Goal: Information Seeking & Learning: Learn about a topic

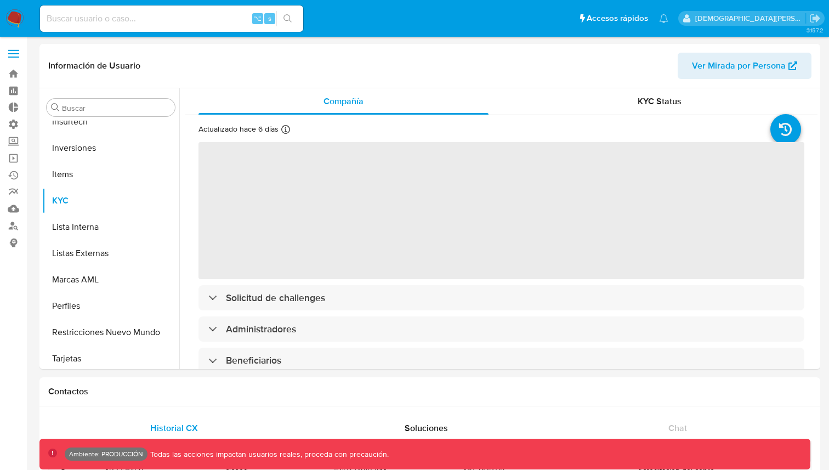
scroll to position [516, 0]
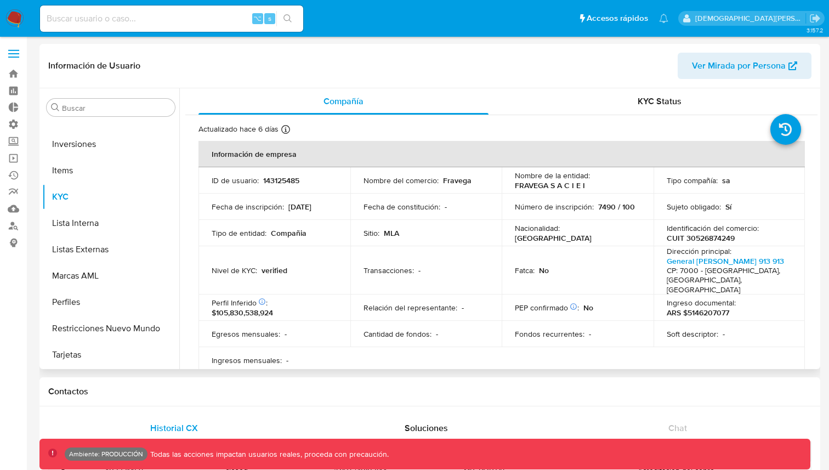
select select "10"
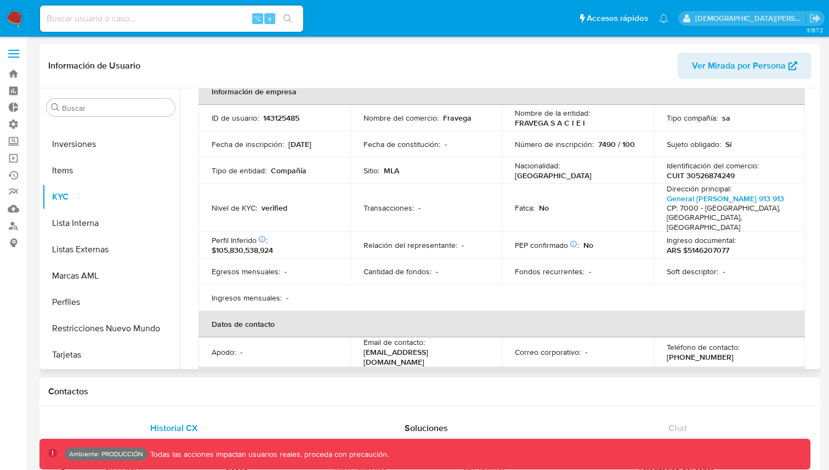
scroll to position [72, 0]
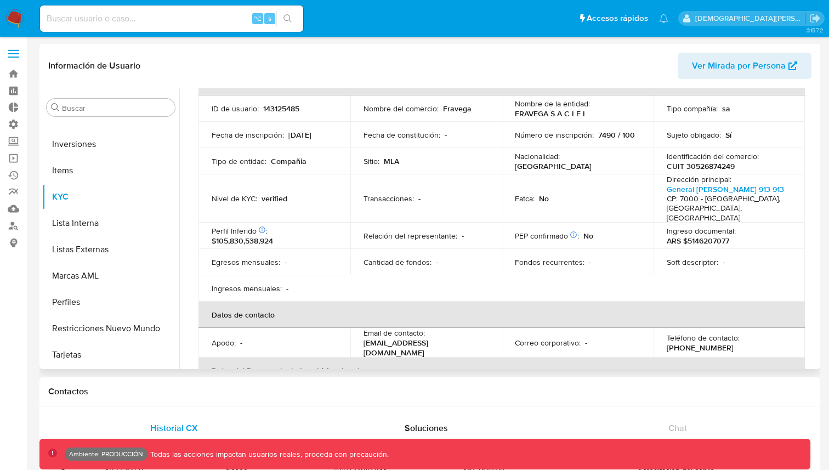
click at [408, 223] on td "Relación del representante : -" at bounding box center [426, 236] width 152 height 26
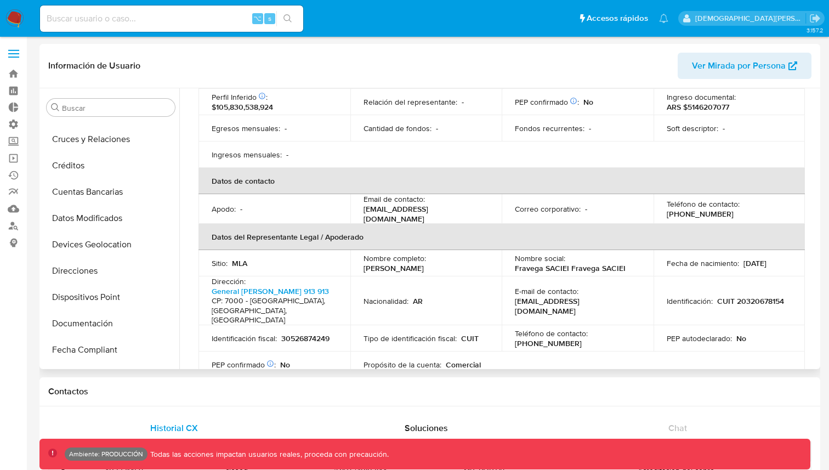
scroll to position [343, 0]
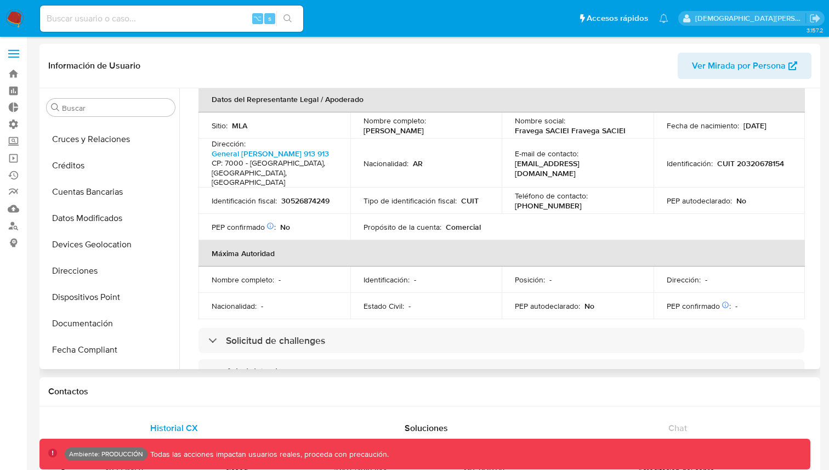
click at [347, 266] on td "Nombre completo : -" at bounding box center [274, 279] width 152 height 26
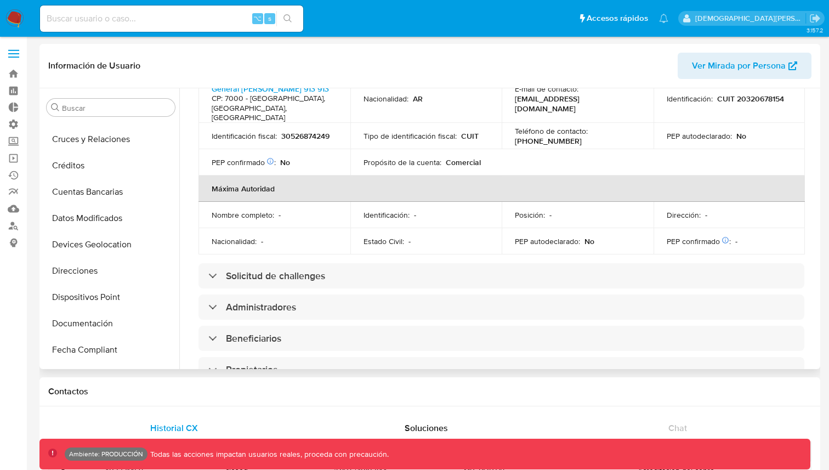
scroll to position [460, 0]
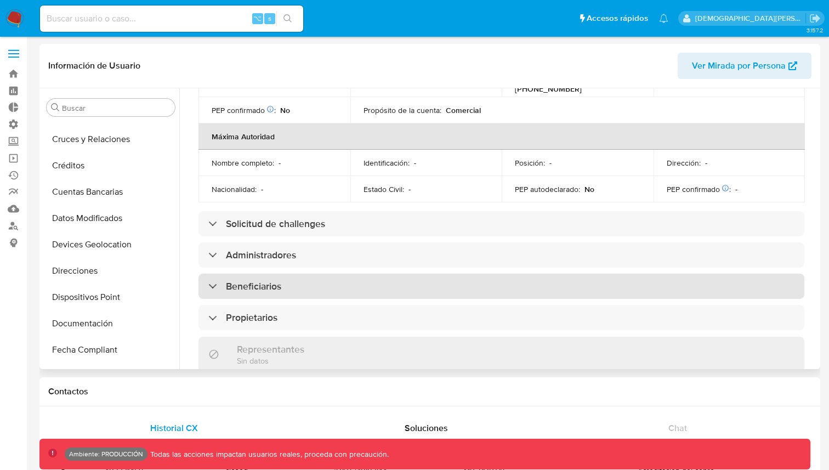
click at [320, 274] on div "Beneficiarios" at bounding box center [501, 286] width 606 height 25
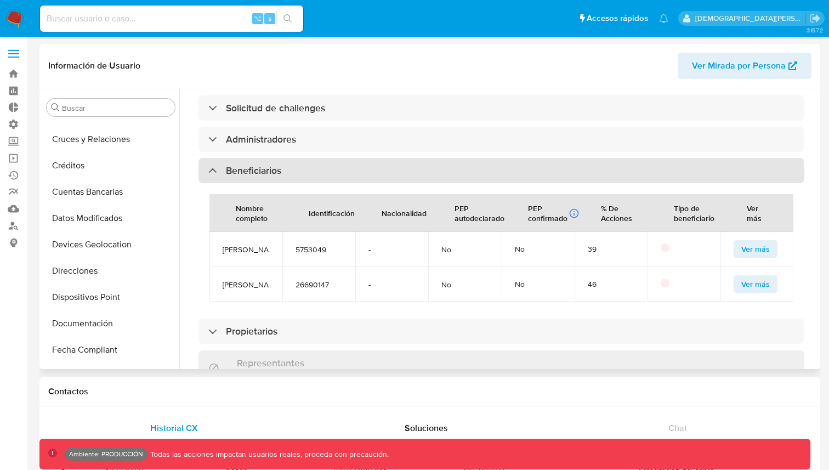
scroll to position [607, 0]
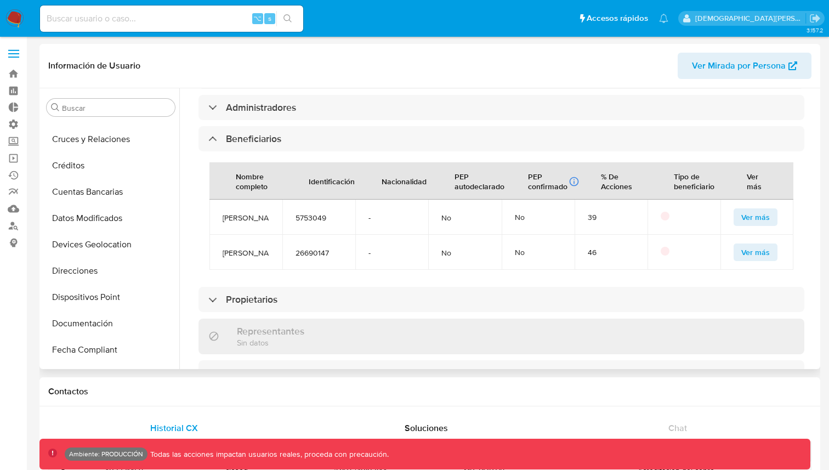
click at [761, 209] on span "Ver más" at bounding box center [755, 216] width 29 height 15
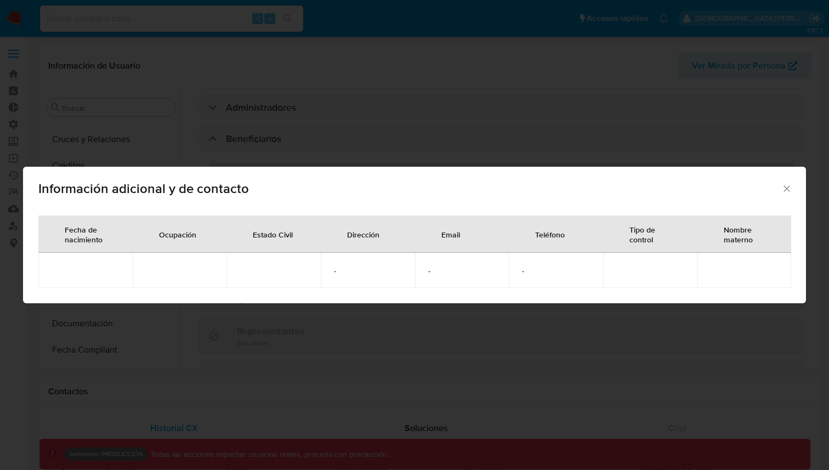
click at [782, 197] on div "Información adicional y de contacto" at bounding box center [414, 187] width 783 height 40
click at [785, 190] on icon "Cerrar" at bounding box center [786, 188] width 6 height 6
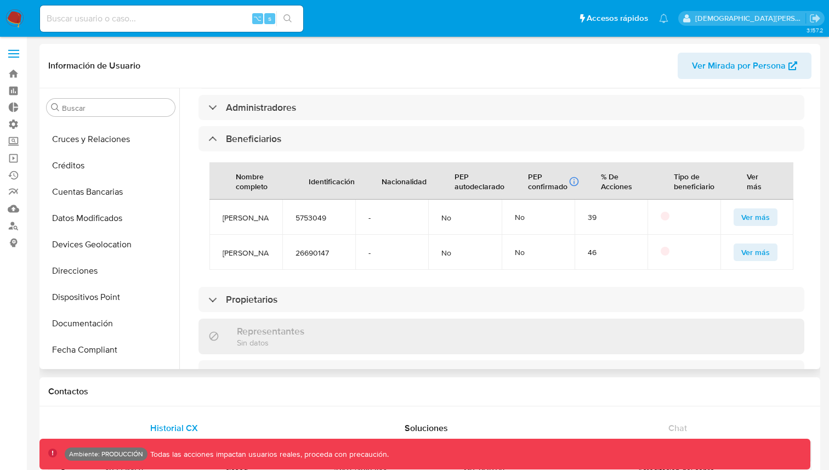
click at [767, 208] on button "Ver más" at bounding box center [756, 217] width 44 height 18
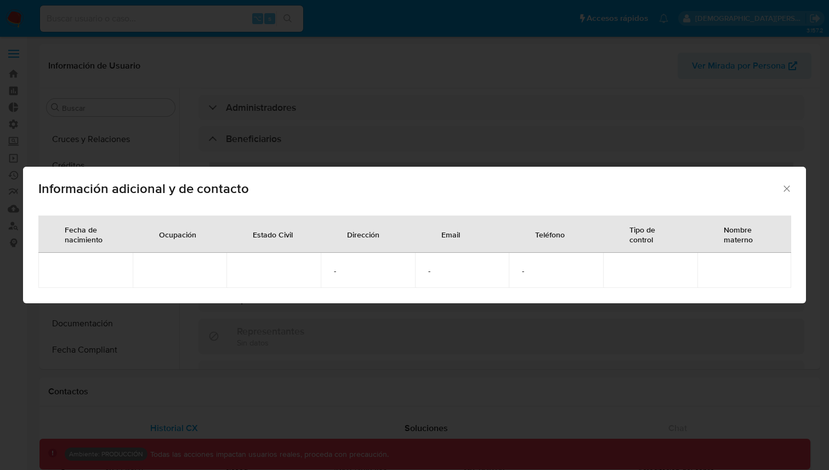
click at [788, 189] on icon "Cerrar" at bounding box center [786, 188] width 11 height 11
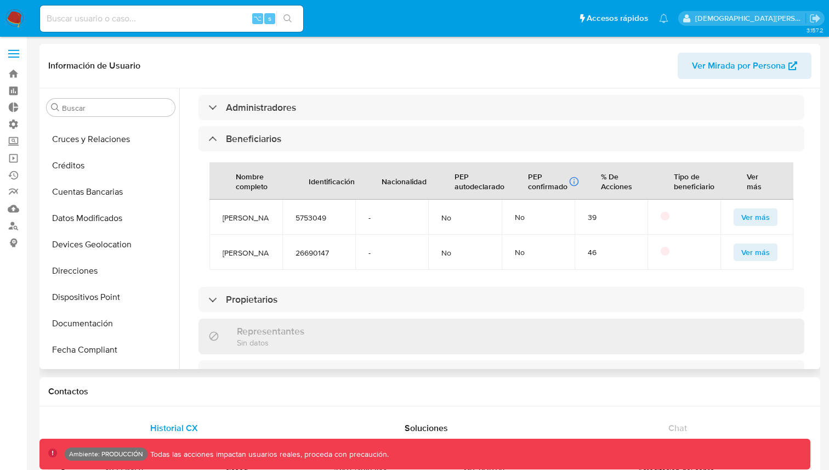
click at [755, 209] on span "Ver más" at bounding box center [755, 216] width 29 height 15
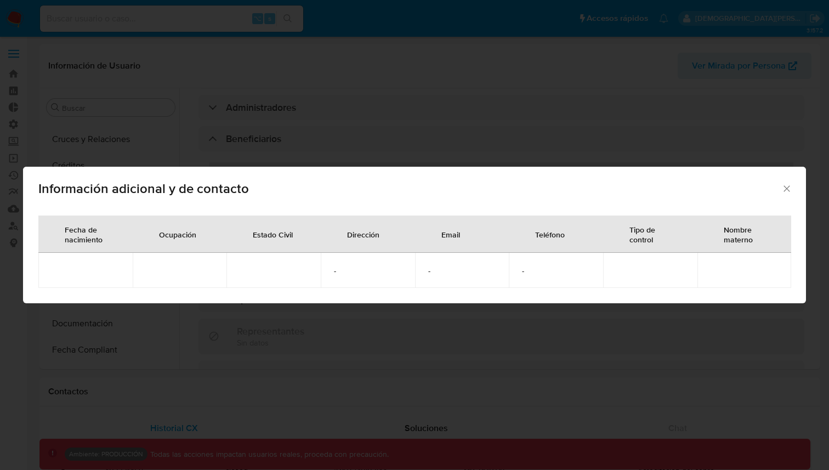
click at [787, 190] on icon "Cerrar" at bounding box center [786, 188] width 11 height 11
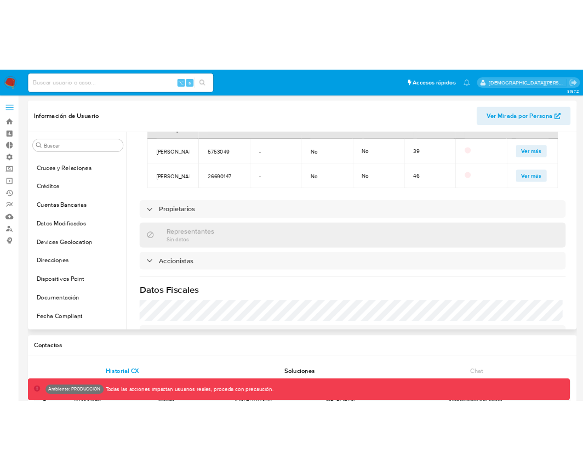
scroll to position [655, 0]
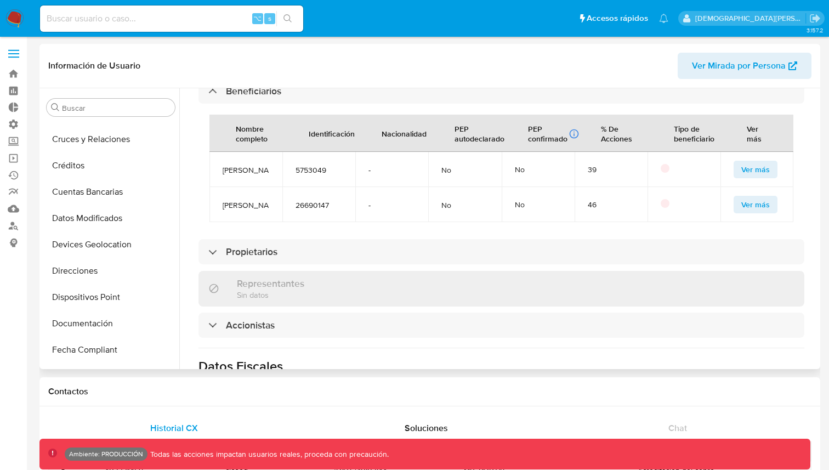
click at [766, 152] on td "Ver más" at bounding box center [756, 169] width 73 height 35
click at [749, 162] on span "Ver más" at bounding box center [755, 169] width 29 height 15
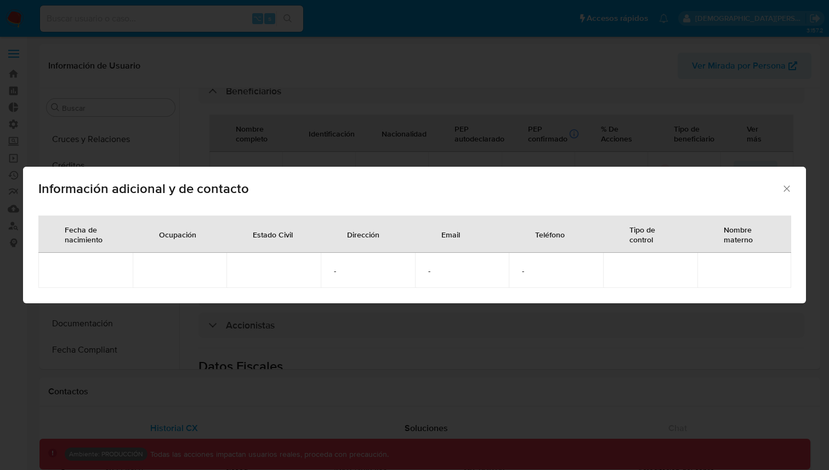
click at [171, 235] on div "Ocupación" at bounding box center [178, 234] width 64 height 26
copy div "Ocupación"
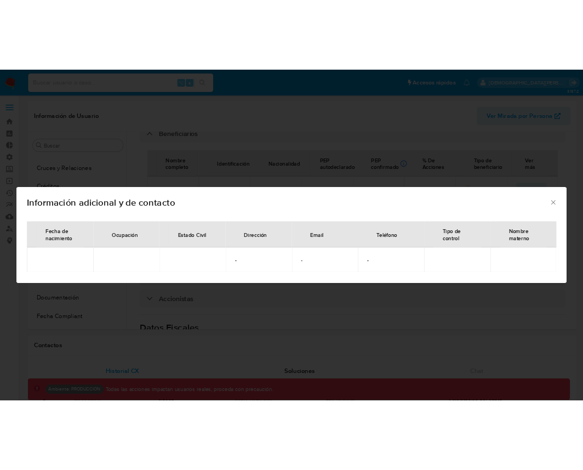
scroll to position [821, 0]
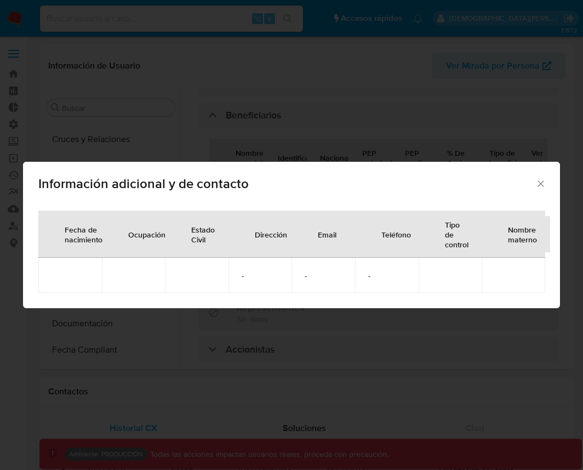
click at [355, 134] on div "Información adicional y de contacto Fecha de nacimiento Ocupación Estado Civil …" at bounding box center [291, 235] width 583 height 470
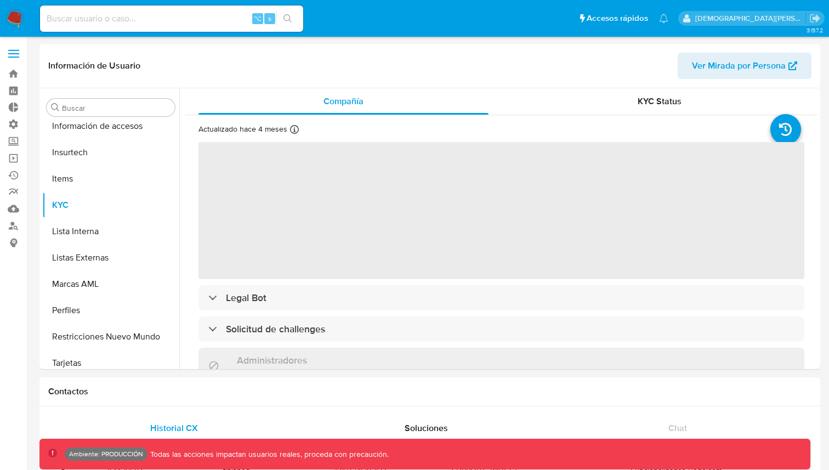
scroll to position [463, 0]
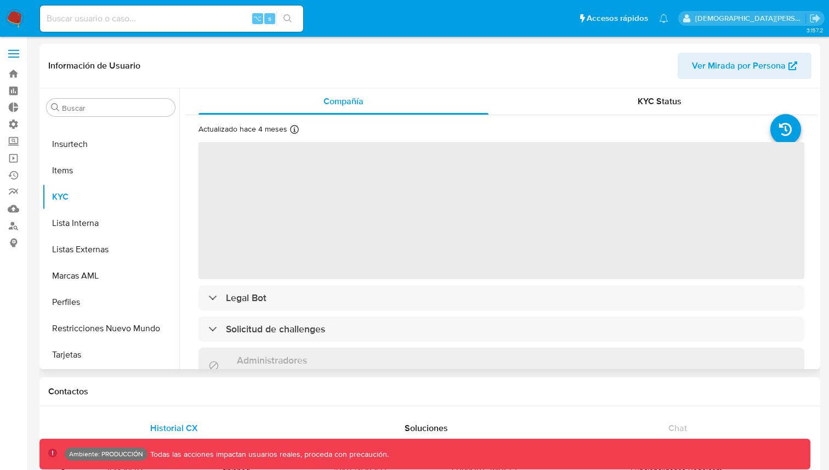
select select "10"
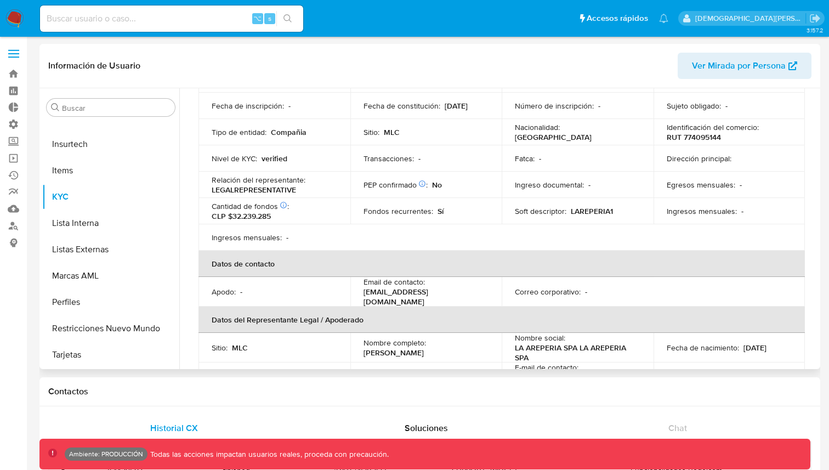
scroll to position [102, 0]
click at [366, 223] on td "Fondos recurrentes : Sí" at bounding box center [426, 210] width 152 height 26
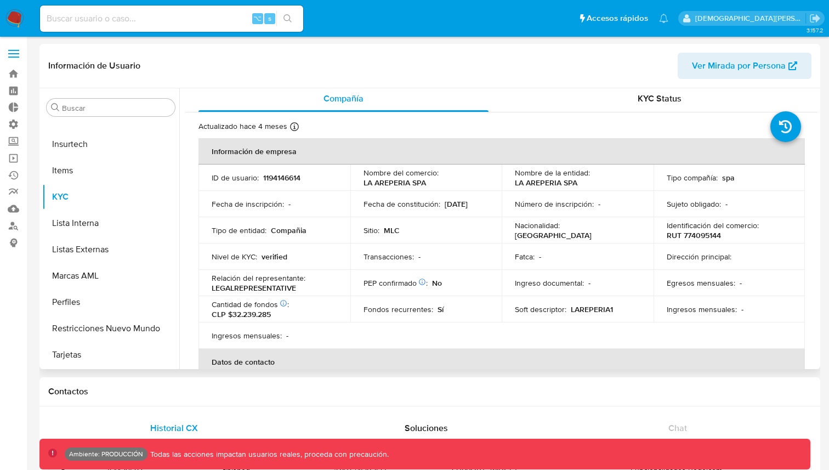
scroll to position [0, 0]
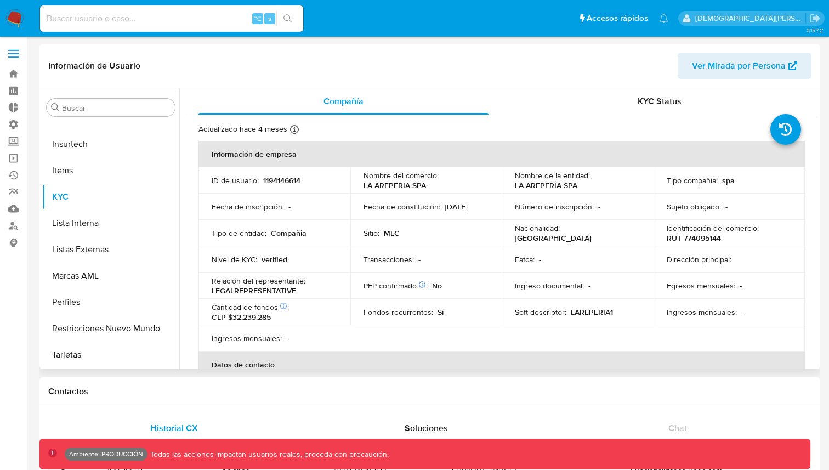
click at [251, 322] on p "CLP $32.239.285" at bounding box center [241, 317] width 59 height 10
click at [419, 282] on icon at bounding box center [422, 285] width 8 height 8
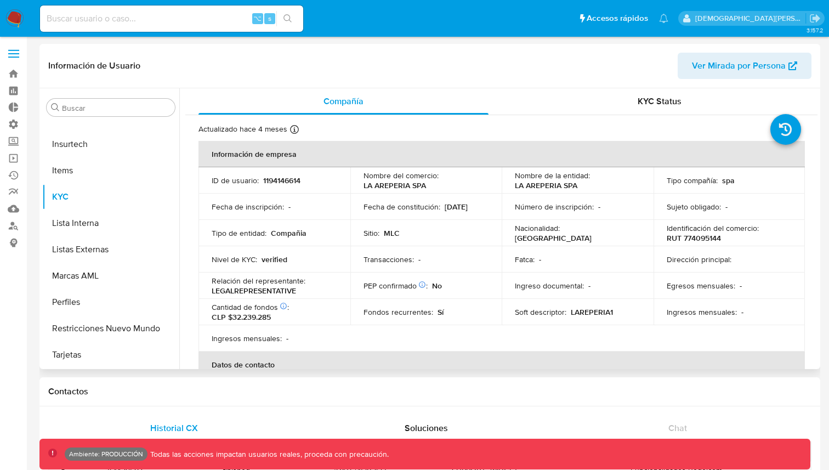
click at [360, 304] on td "Fondos recurrentes : Sí" at bounding box center [426, 312] width 152 height 26
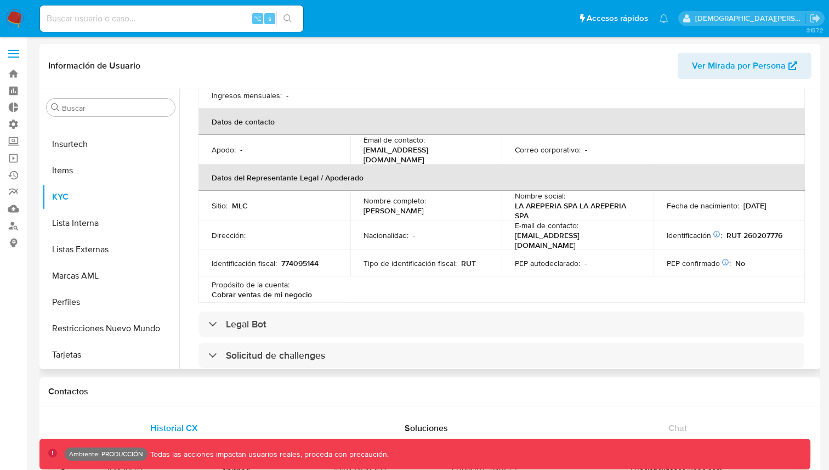
scroll to position [252, 0]
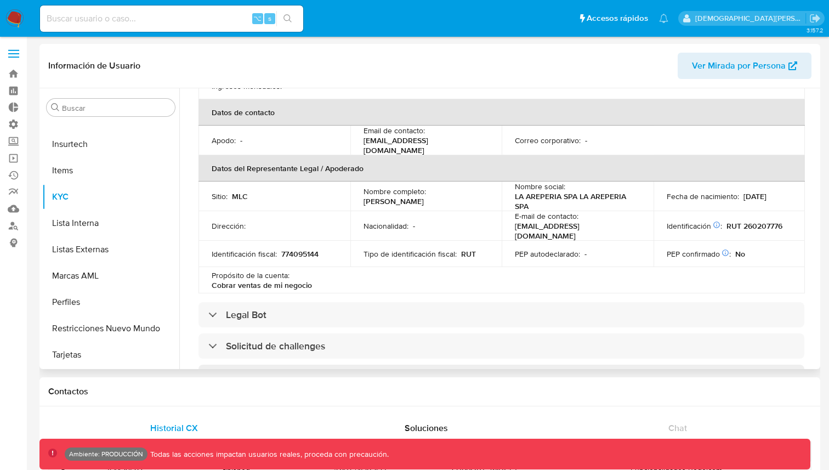
click at [568, 251] on p "PEP autodeclarado :" at bounding box center [547, 254] width 65 height 10
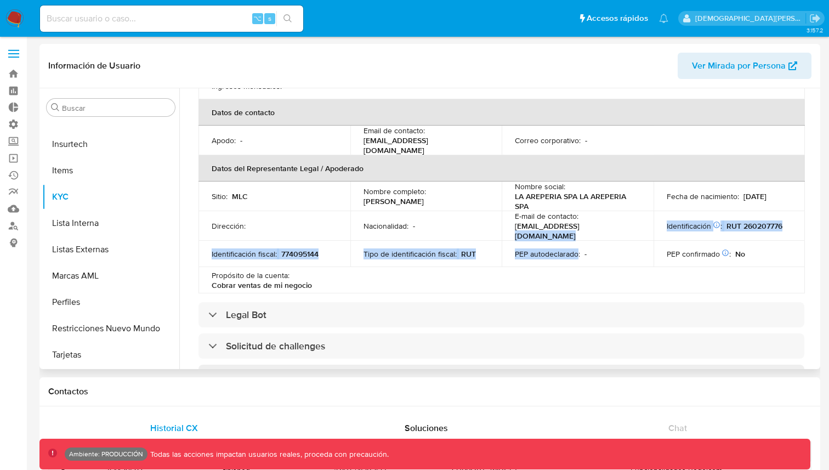
drag, startPoint x: 568, startPoint y: 251, endPoint x: 564, endPoint y: 224, distance: 26.7
click at [564, 224] on tbody "Sitio : MLC Nombre completo : Carlos Alexander Flores Avila Nombre social : LA …" at bounding box center [501, 237] width 606 height 112
click at [564, 224] on p "lareperiachile@gmail.com" at bounding box center [575, 231] width 121 height 20
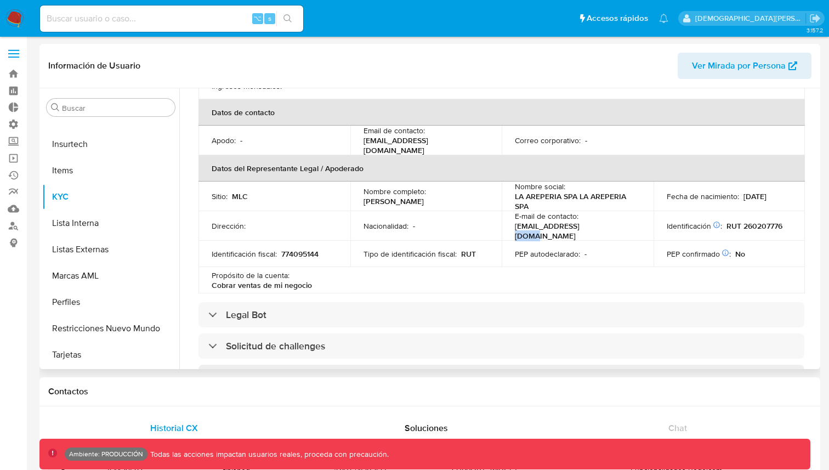
click at [564, 224] on p "lareperiachile@gmail.com" at bounding box center [575, 231] width 121 height 20
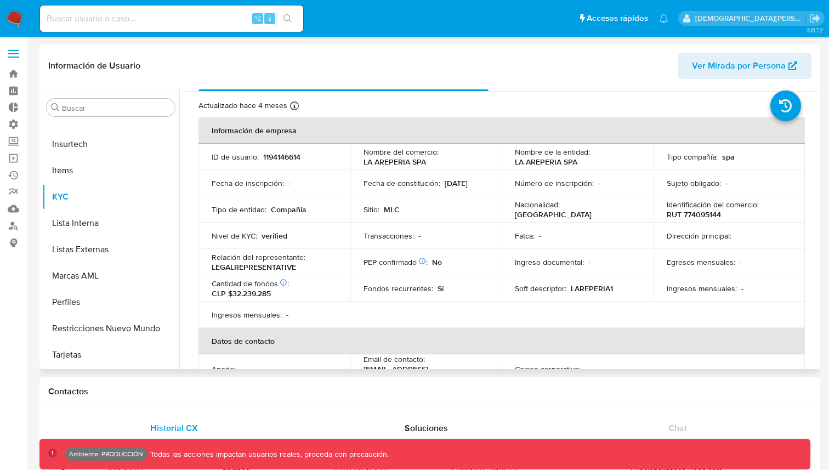
scroll to position [0, 0]
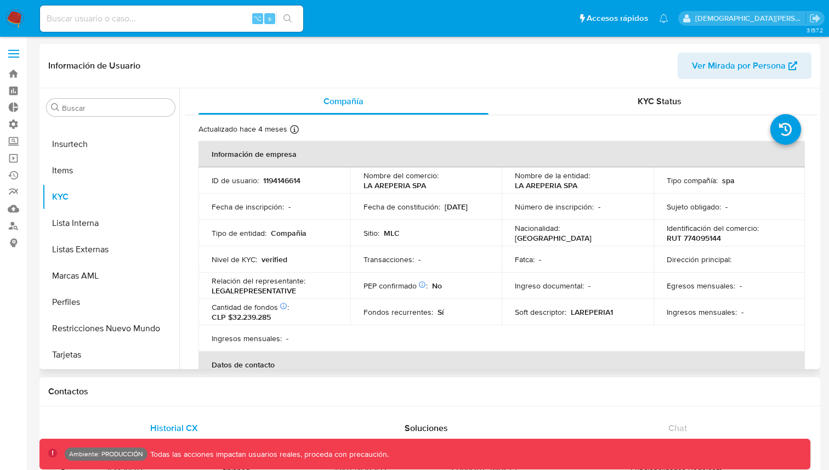
click at [564, 222] on td "Nacionalidad : Chile" at bounding box center [578, 233] width 152 height 26
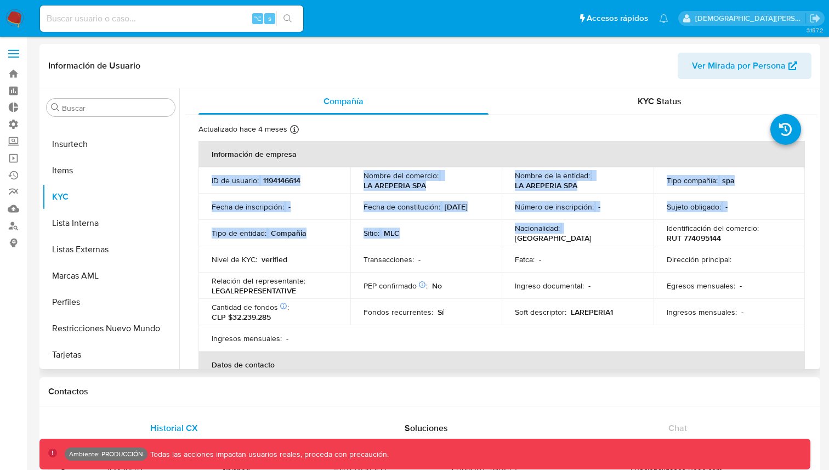
drag, startPoint x: 564, startPoint y: 235, endPoint x: 363, endPoint y: 154, distance: 216.1
click at [364, 154] on table "Información de empresa ID de usuario : 1194146614 Nombre del comercio : LA AREP…" at bounding box center [501, 343] width 606 height 405
click at [363, 154] on th "Información de empresa" at bounding box center [501, 154] width 606 height 26
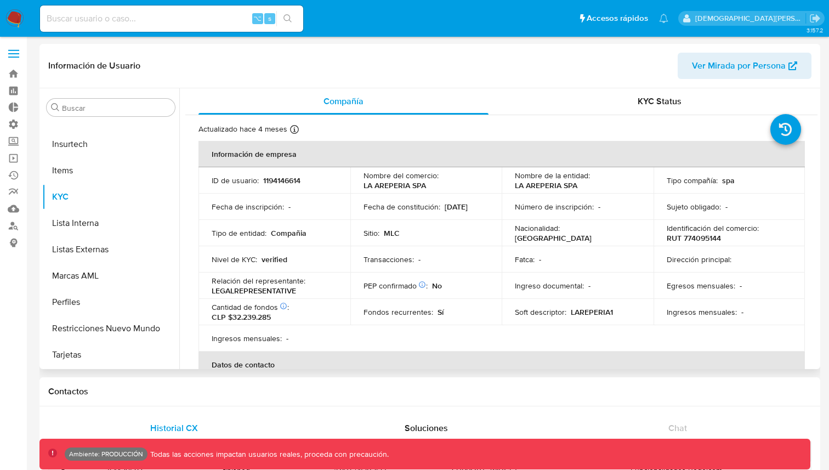
click at [363, 154] on th "Información de empresa" at bounding box center [501, 154] width 606 height 26
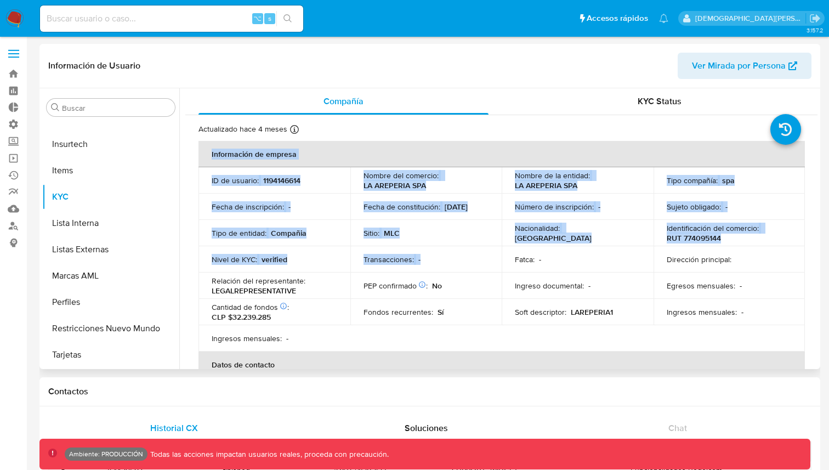
drag, startPoint x: 363, startPoint y: 154, endPoint x: 463, endPoint y: 256, distance: 142.7
click at [463, 256] on table "Información de empresa ID de usuario : 1194146614 Nombre del comercio : LA AREP…" at bounding box center [501, 343] width 606 height 405
click at [463, 256] on div "Transacciones : -" at bounding box center [426, 259] width 126 height 10
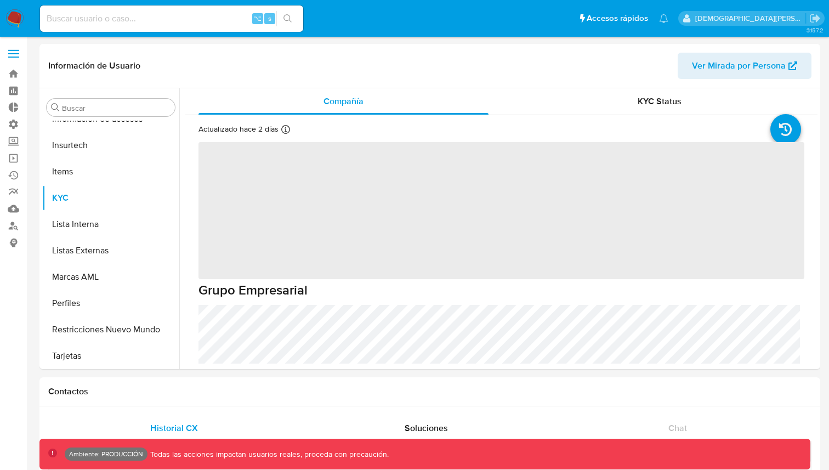
scroll to position [463, 0]
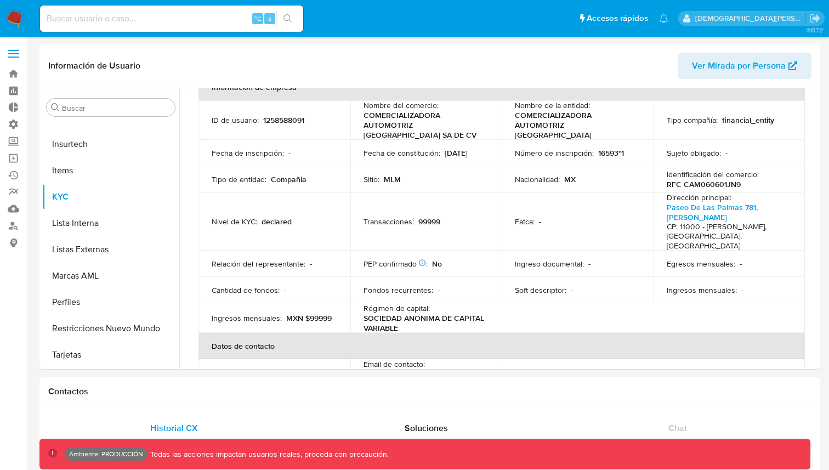
select select "10"
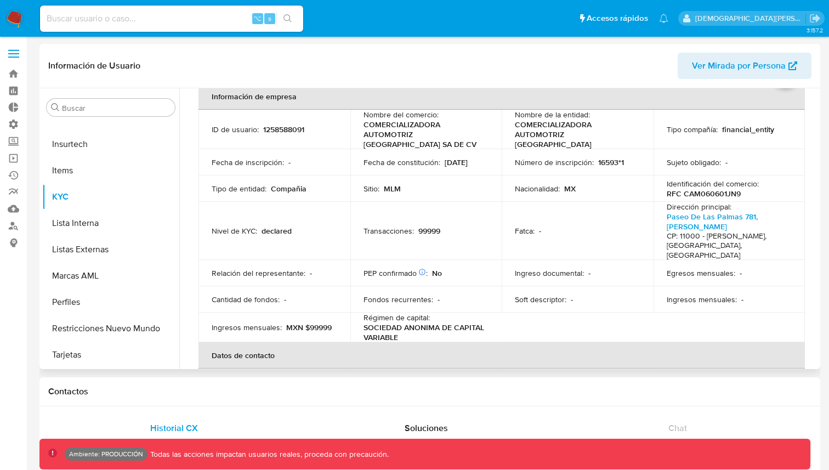
scroll to position [57, 0]
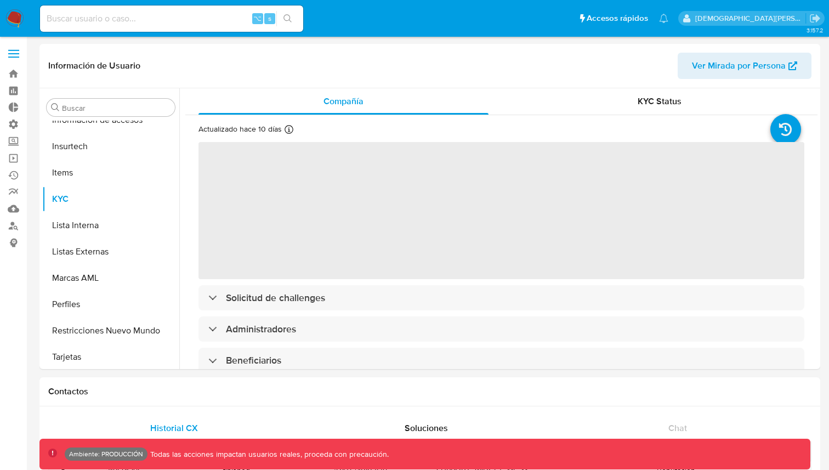
scroll to position [490, 0]
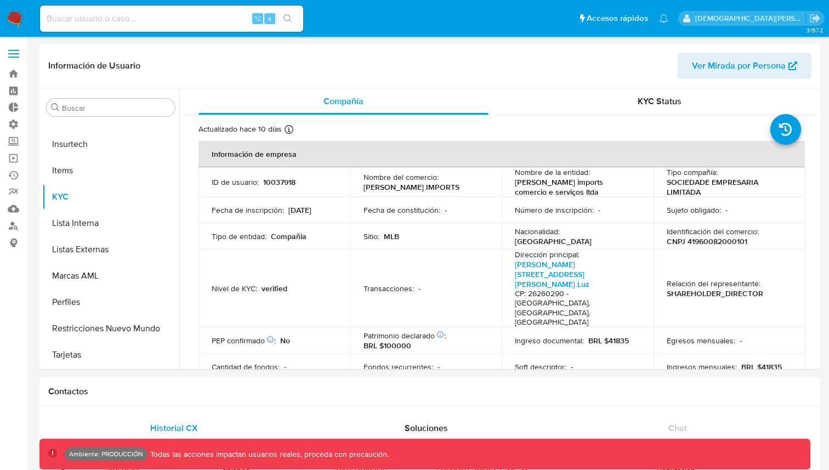
select select "10"
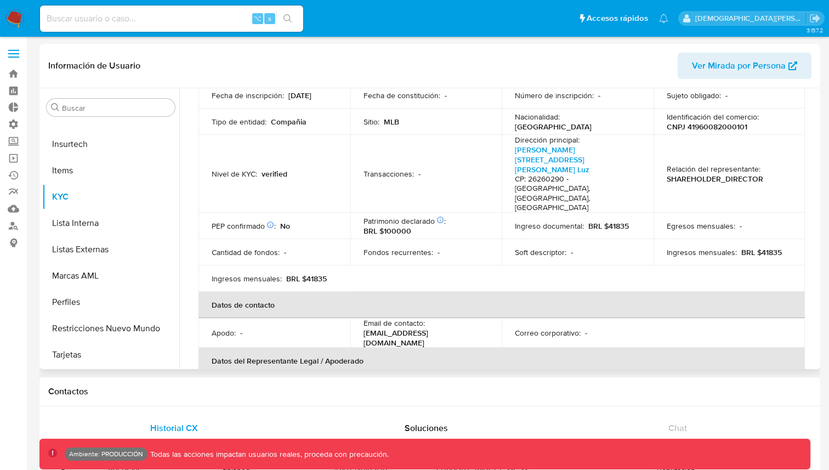
scroll to position [112, 0]
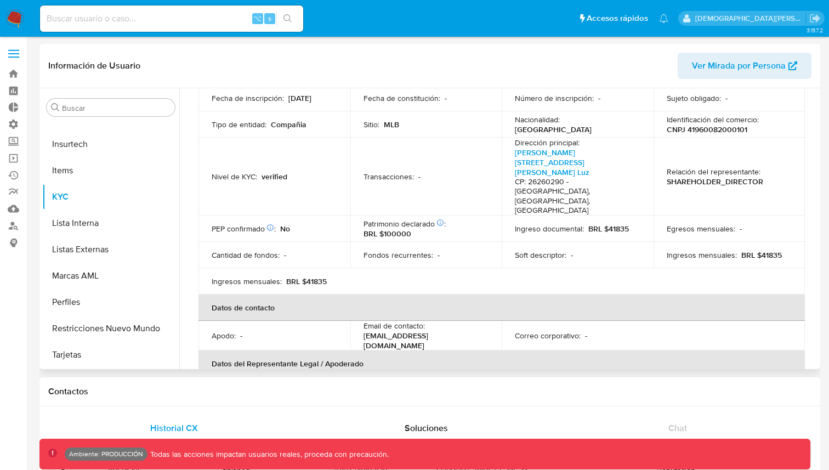
click at [712, 177] on p "SHAREHOLDER_DIRECTOR" at bounding box center [715, 182] width 96 height 10
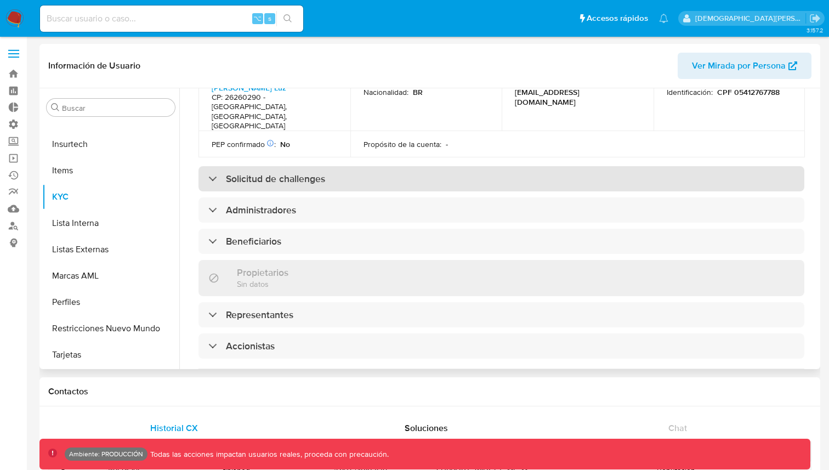
scroll to position [459, 0]
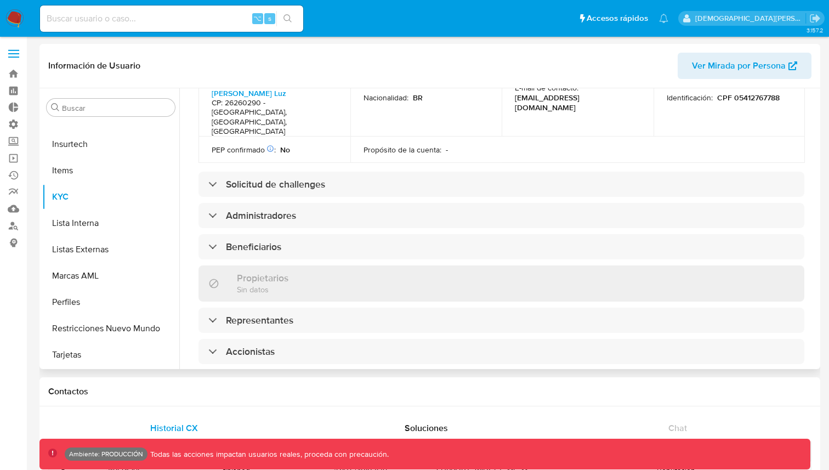
click at [729, 64] on span "Ver Mirada por Persona" at bounding box center [739, 66] width 94 height 26
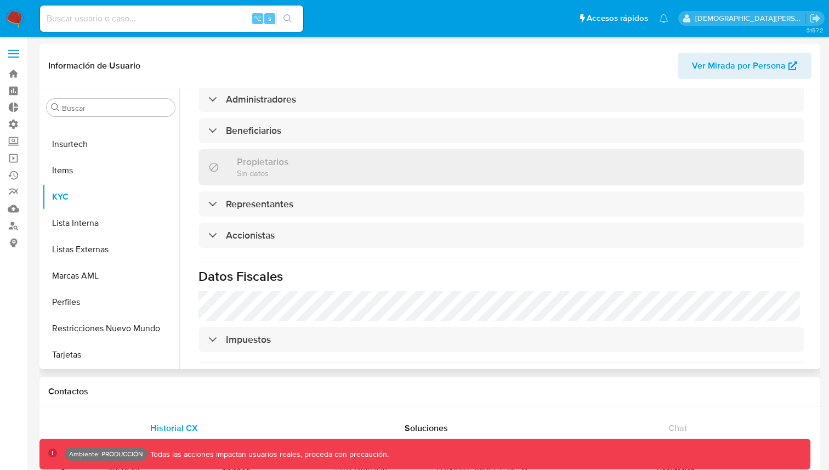
scroll to position [563, 0]
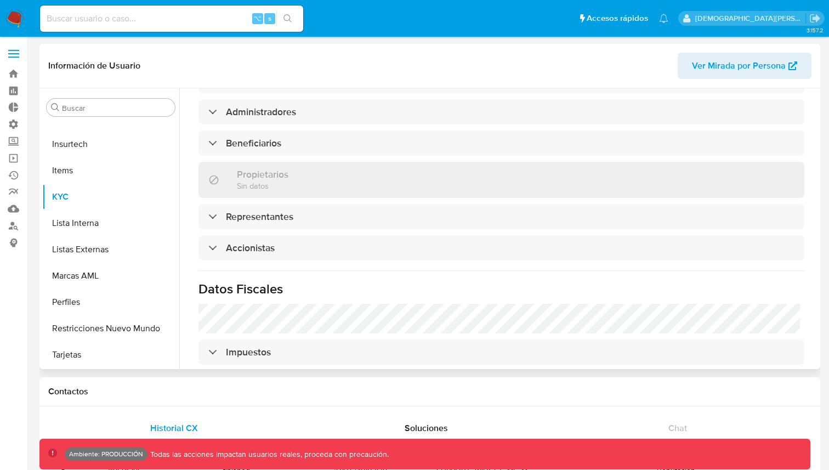
click at [536, 282] on div "Información de empresa ID de usuario : 10037918 Nombre del comercio : LUIMAR IM…" at bounding box center [501, 49] width 606 height 942
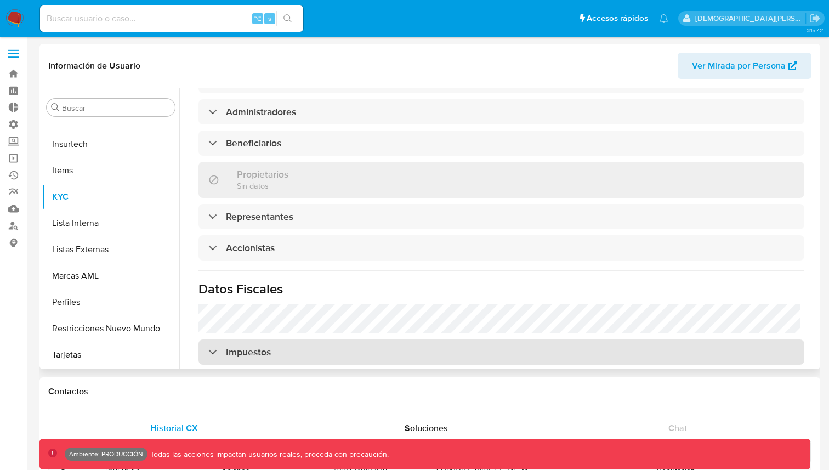
click at [537, 339] on div "Impuestos" at bounding box center [501, 351] width 606 height 25
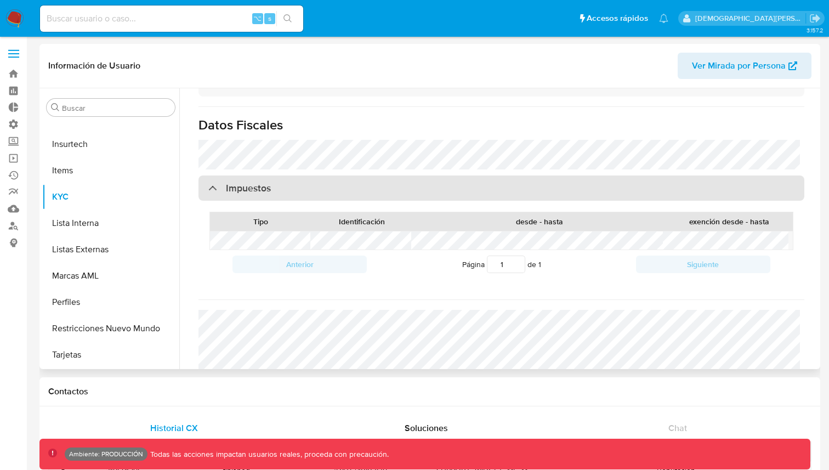
click at [572, 175] on div "Impuestos" at bounding box center [501, 187] width 606 height 25
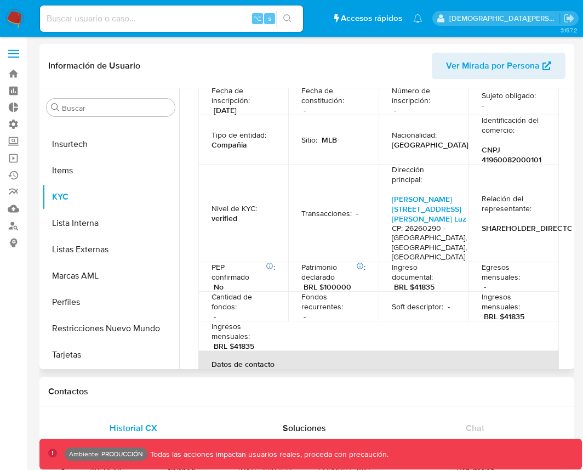
scroll to position [0, 0]
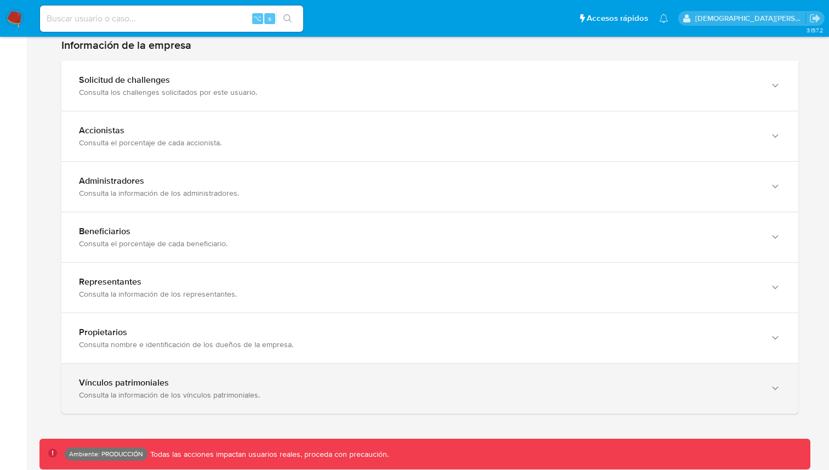
scroll to position [725, 0]
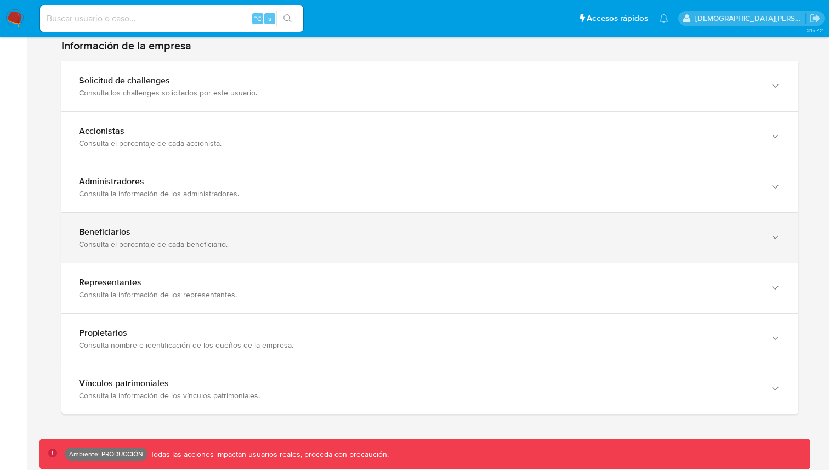
click at [305, 234] on div "Beneficiarios Consulta el porcentaje de cada beneficiario." at bounding box center [429, 238] width 737 height 50
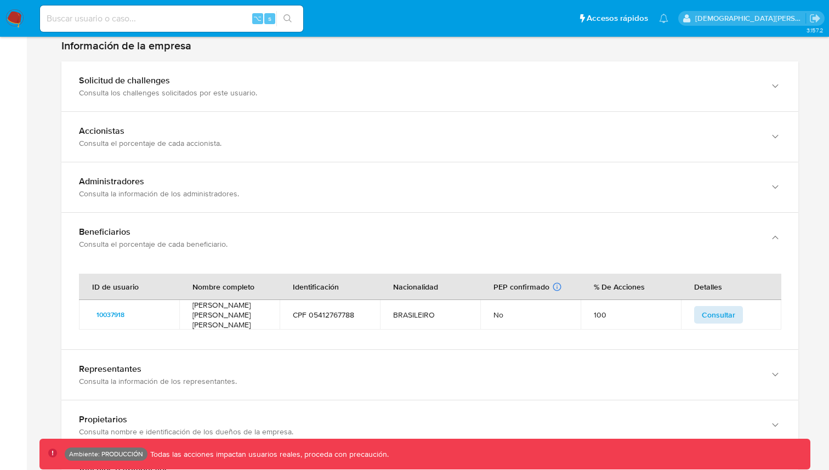
click at [708, 307] on span "Consultar" at bounding box center [718, 314] width 33 height 15
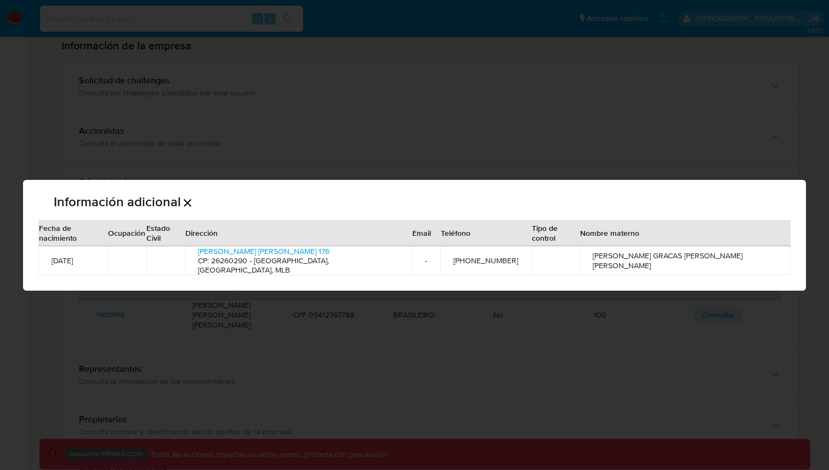
click at [191, 207] on icon "Cerrar" at bounding box center [188, 203] width 8 height 8
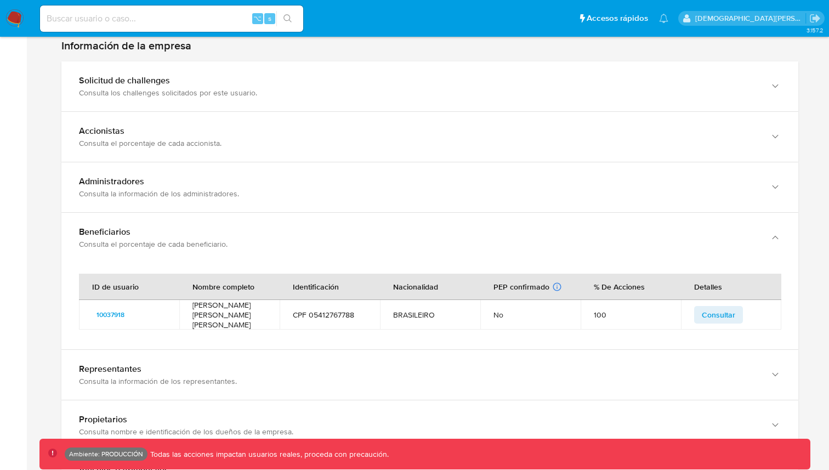
click at [710, 307] on span "Consultar" at bounding box center [718, 314] width 33 height 15
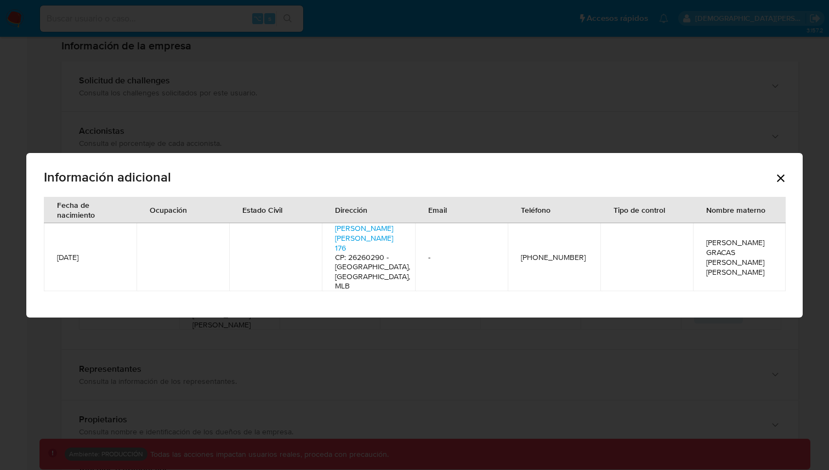
click at [511, 223] on th "Teléfono" at bounding box center [554, 210] width 93 height 26
drag, startPoint x: 511, startPoint y: 229, endPoint x: 617, endPoint y: 236, distance: 106.0
click at [617, 223] on tr "Fecha de nacimiento Ocupación Estado Civil Dirección Email Teléfono Tipo de con…" at bounding box center [415, 210] width 742 height 26
click at [617, 223] on th "Tipo de control" at bounding box center [646, 210] width 93 height 26
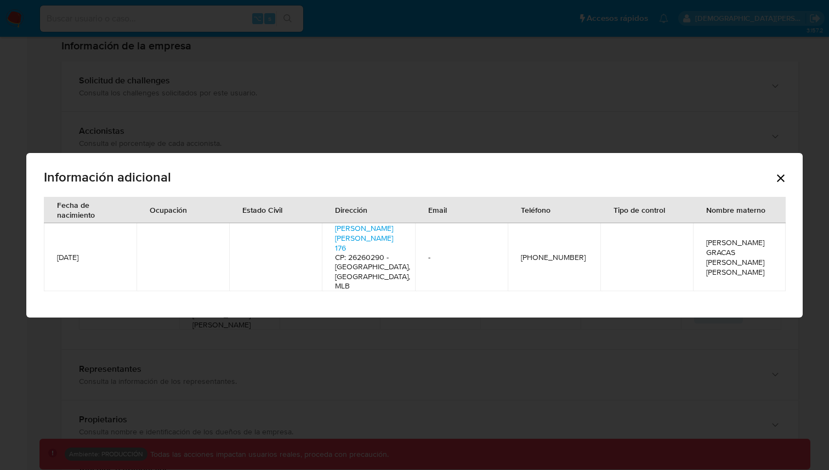
click at [778, 182] on icon "Cerrar" at bounding box center [781, 178] width 8 height 8
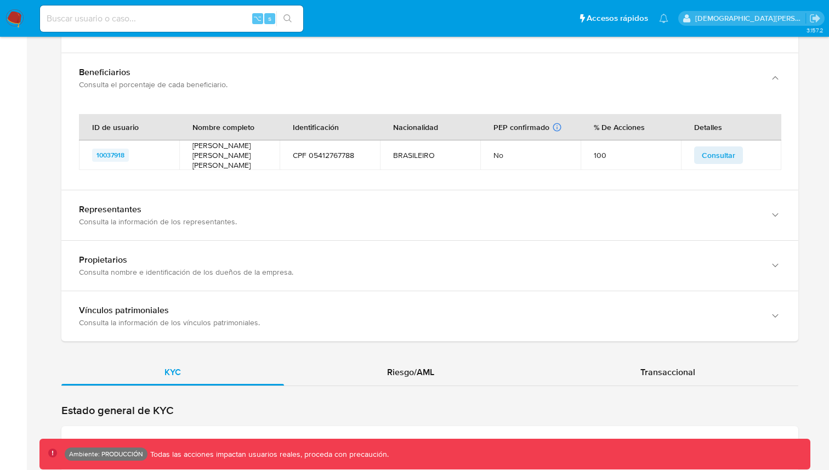
scroll to position [1117, 0]
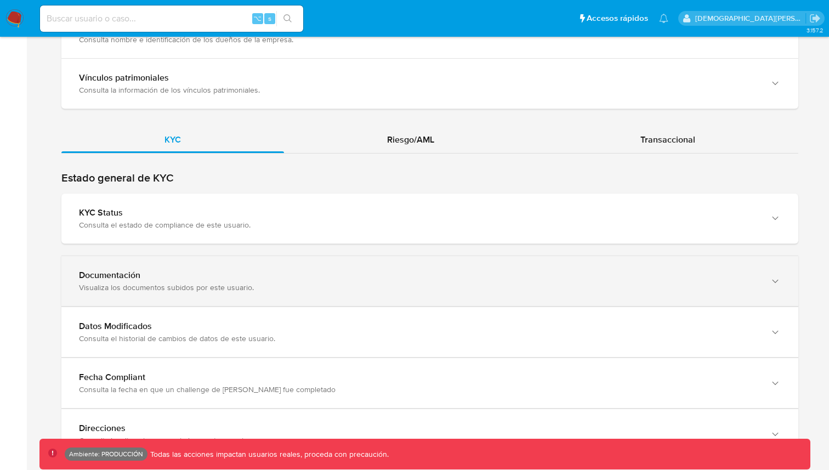
click at [141, 282] on div "Visualiza los documentos subidos por este usuario." at bounding box center [419, 287] width 680 height 10
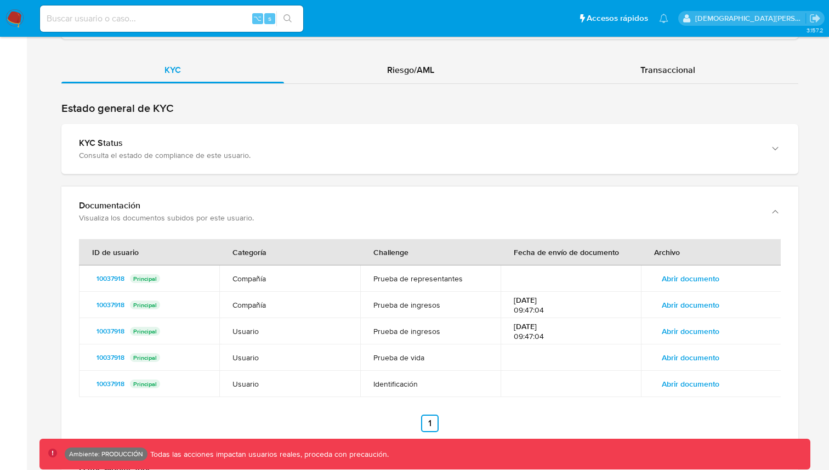
scroll to position [1169, 0]
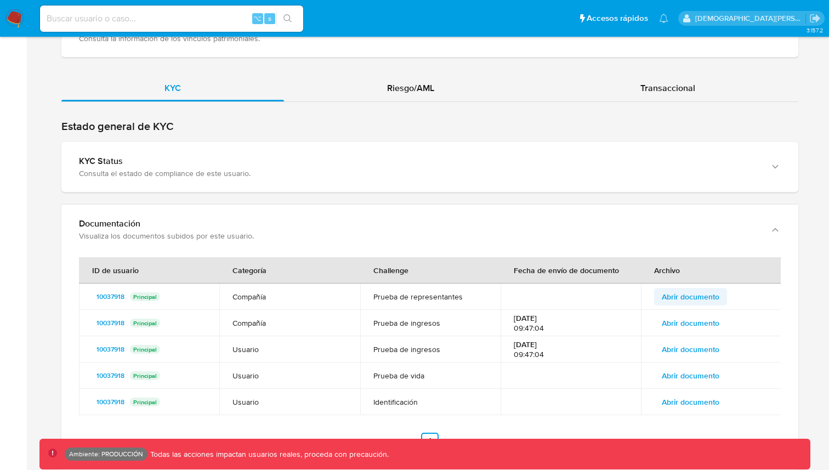
click at [687, 289] on span "Abrir documento" at bounding box center [691, 296] width 58 height 15
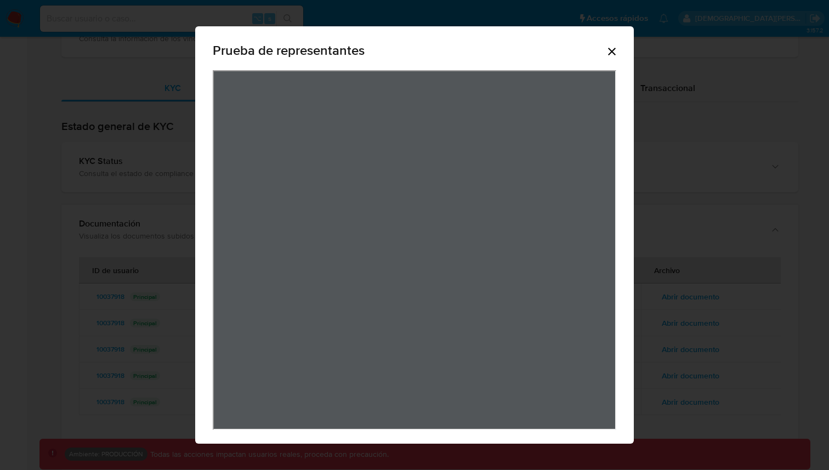
click at [609, 53] on icon "Cerrar" at bounding box center [611, 51] width 13 height 13
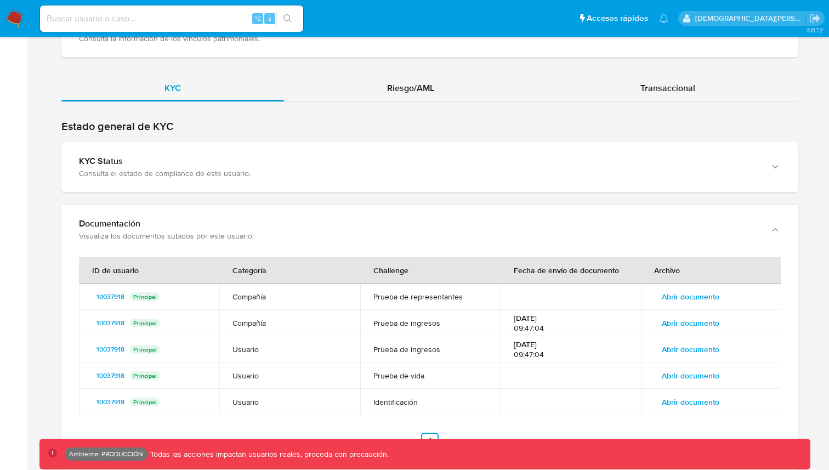
click at [697, 368] on span "Abrir documento" at bounding box center [691, 375] width 58 height 15
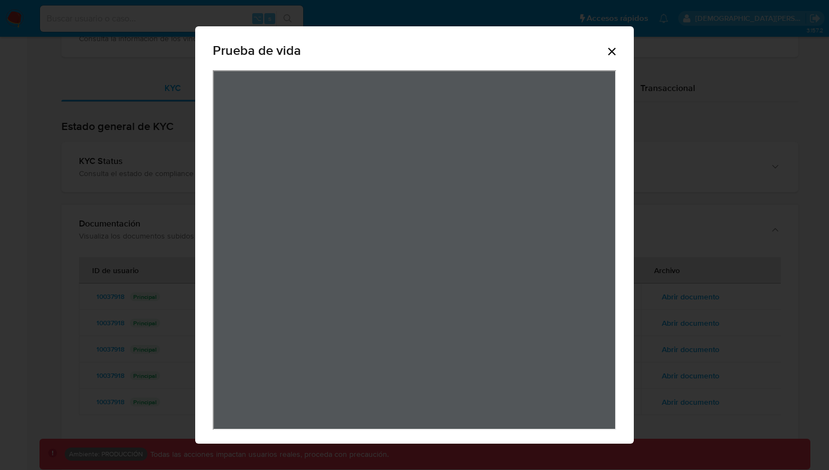
click at [609, 54] on icon "Cerrar" at bounding box center [612, 52] width 8 height 8
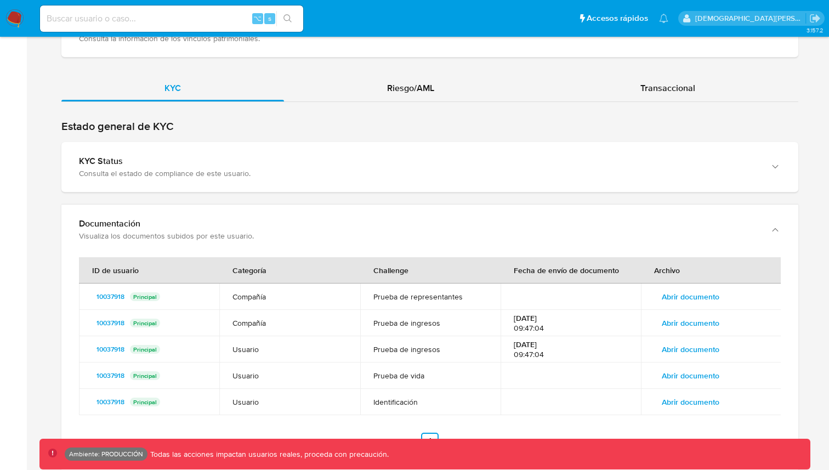
click at [680, 394] on span "Abrir documento" at bounding box center [691, 401] width 58 height 15
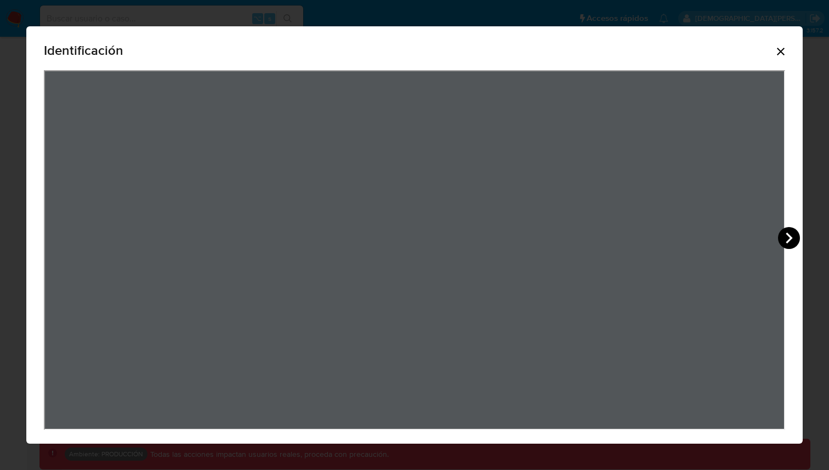
click at [788, 238] on icon "View Document Modal" at bounding box center [789, 238] width 22 height 22
click at [779, 49] on icon "Cerrar" at bounding box center [781, 52] width 8 height 8
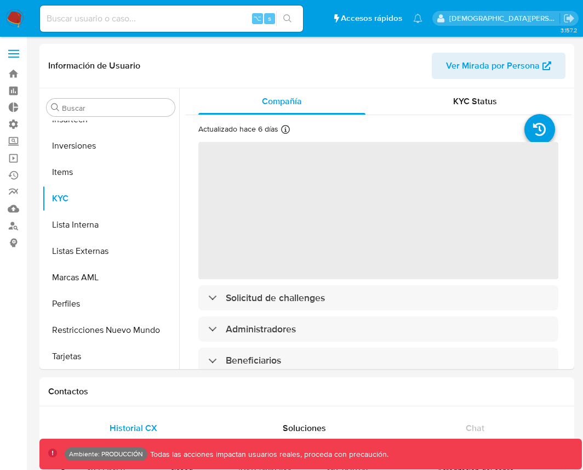
scroll to position [516, 0]
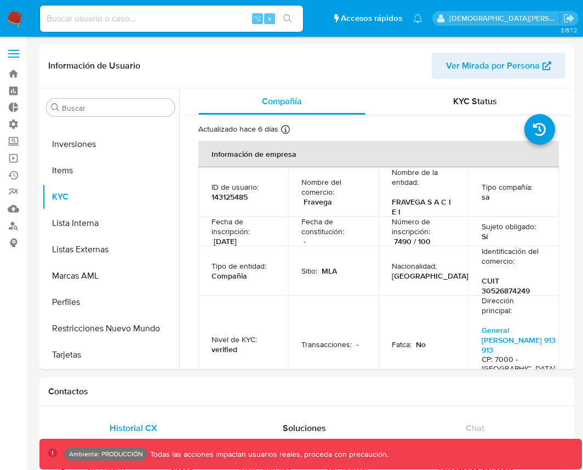
select select "10"
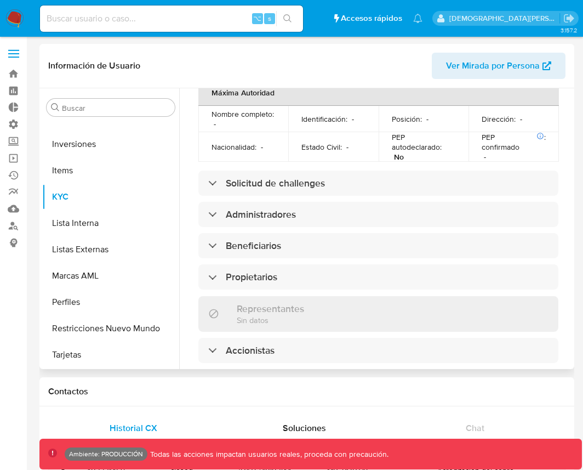
scroll to position [713, 0]
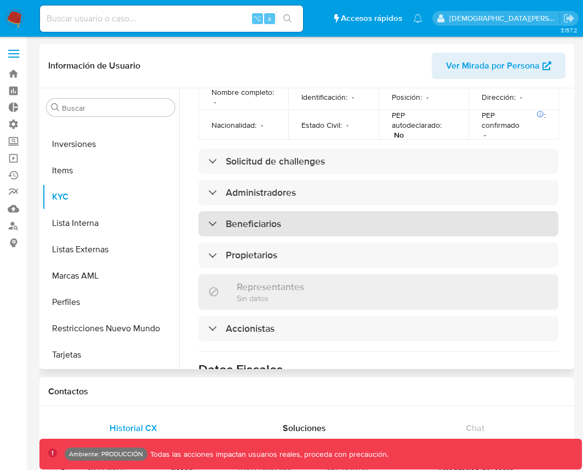
click at [396, 211] on div "Beneficiarios" at bounding box center [378, 223] width 360 height 25
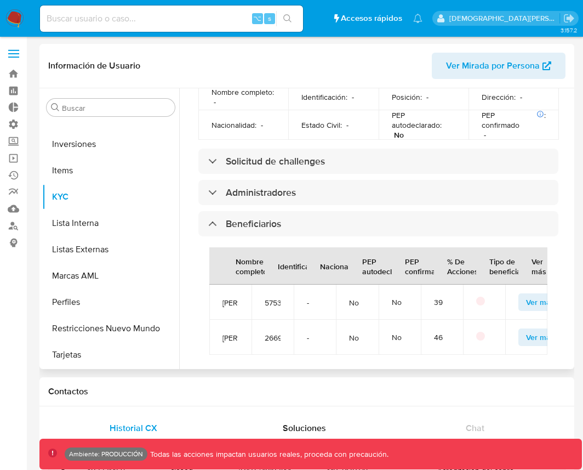
scroll to position [7, 0]
click at [526, 294] on span "Ver más" at bounding box center [540, 301] width 29 height 15
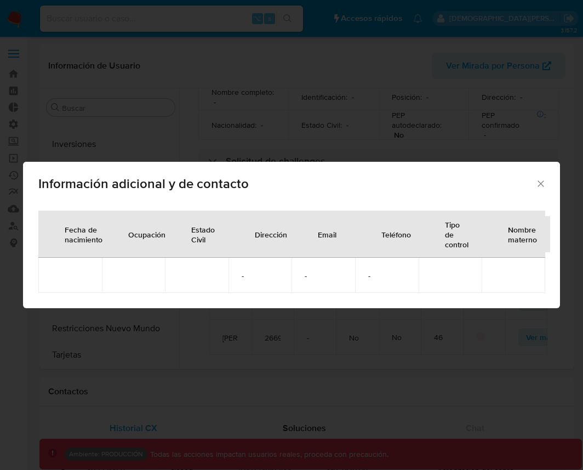
click at [545, 185] on icon "Cerrar" at bounding box center [541, 183] width 11 height 11
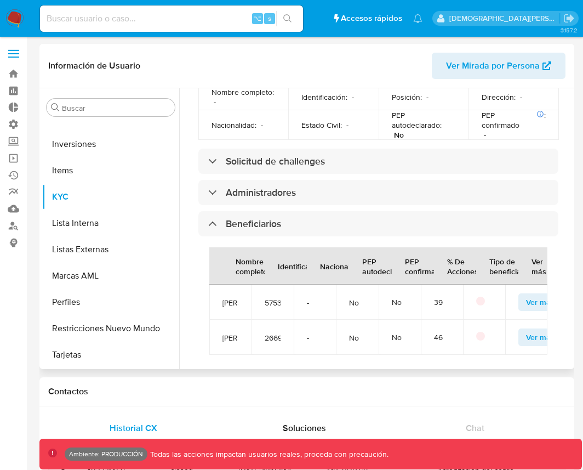
click at [526, 329] on span "Ver más" at bounding box center [540, 336] width 29 height 15
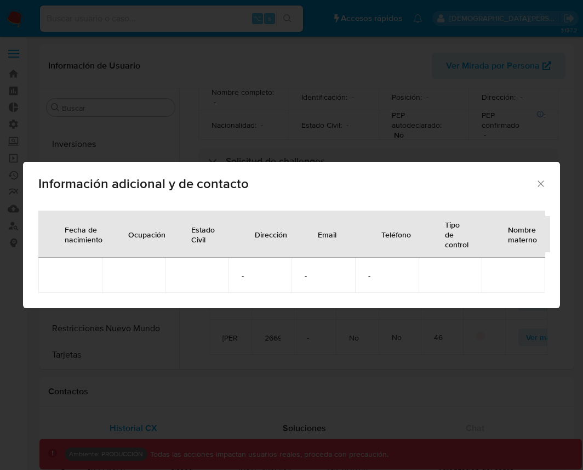
click at [539, 180] on icon "Cerrar" at bounding box center [541, 183] width 11 height 11
